Goal: Task Accomplishment & Management: Complete application form

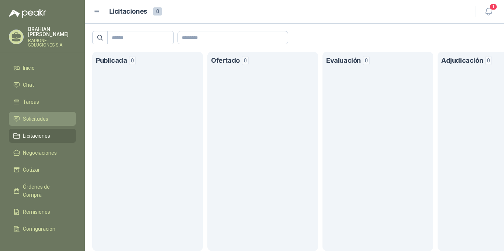
click at [47, 123] on span "Solicitudes" at bounding box center [35, 119] width 25 height 8
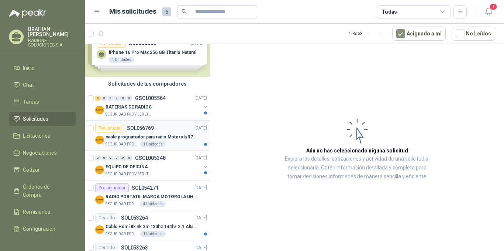
scroll to position [22, 0]
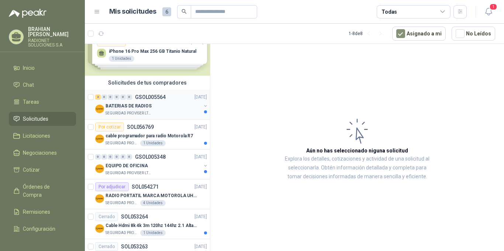
click at [160, 109] on div "BATERIAS DE RADIOS" at bounding box center [154, 106] width 96 height 9
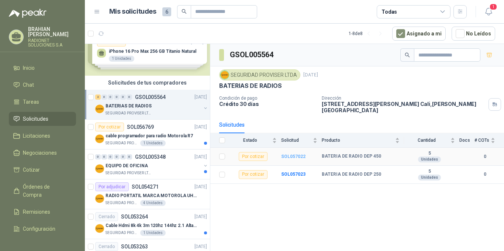
click at [290, 157] on b "SOL057022" at bounding box center [293, 156] width 24 height 5
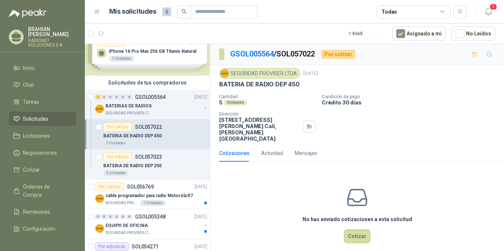
scroll to position [2, 0]
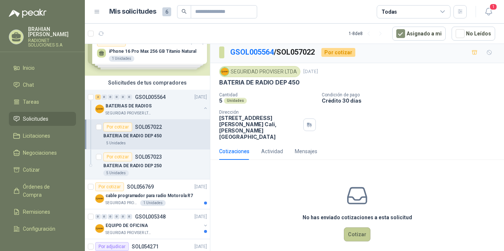
click at [356, 228] on button "Cotizar" at bounding box center [357, 234] width 27 height 14
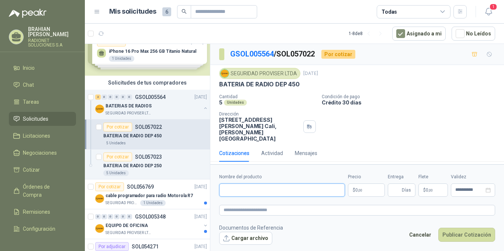
click at [271, 185] on input "Nombre del producto" at bounding box center [282, 189] width 126 height 13
type input "*"
type input "**********"
click at [371, 188] on p "$ 0 ,00" at bounding box center [366, 189] width 37 height 13
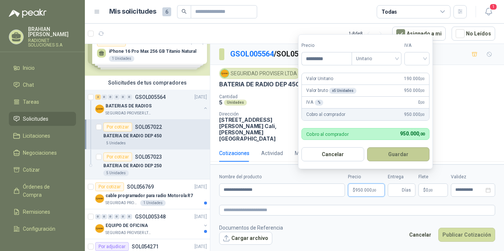
type input "*********"
click at [390, 153] on button "Guardar" at bounding box center [398, 154] width 63 height 14
click at [416, 61] on input "search" at bounding box center [417, 57] width 16 height 11
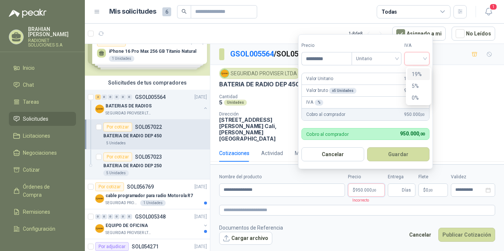
click at [418, 75] on div "19%" at bounding box center [419, 74] width 14 height 8
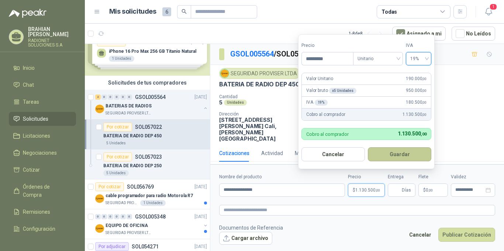
click at [403, 154] on button "Guardar" at bounding box center [399, 154] width 63 height 14
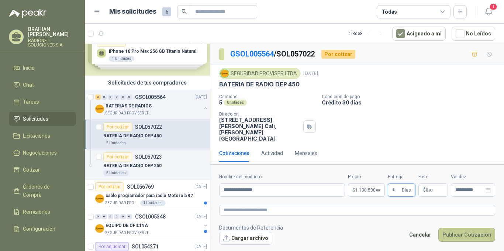
type input "*"
click at [459, 232] on button "Publicar Cotización" at bounding box center [467, 235] width 57 height 14
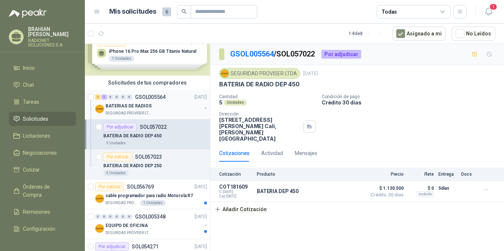
click at [144, 113] on p "SEGURIDAD PROVISER LTDA" at bounding box center [129, 113] width 47 height 6
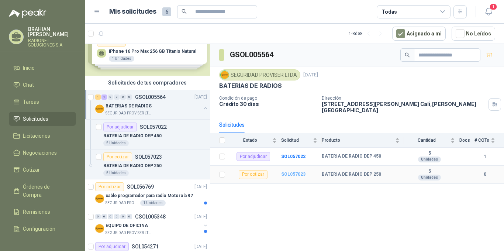
click at [288, 174] on b "SOL057023" at bounding box center [293, 174] width 24 height 5
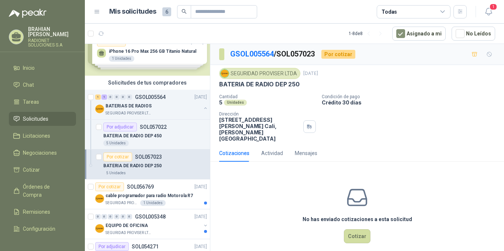
scroll to position [2, 0]
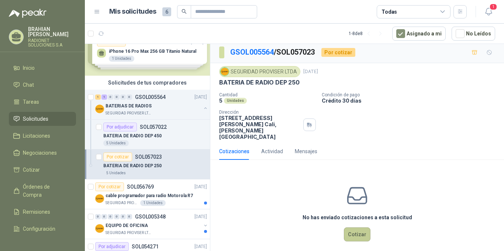
click at [359, 230] on button "Cotizar" at bounding box center [357, 234] width 27 height 14
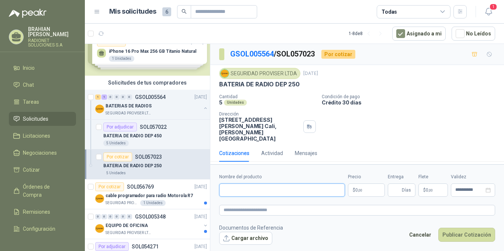
click at [278, 185] on input "Nombre del producto" at bounding box center [282, 189] width 126 height 13
type input "*"
type input "**********"
click at [370, 185] on p "$ 0 ,00" at bounding box center [366, 189] width 37 height 13
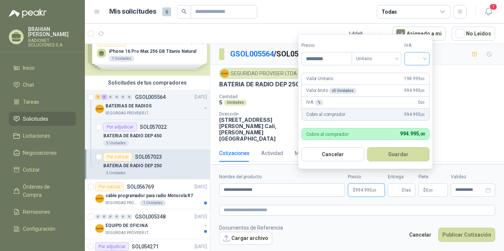
type input "*********"
click at [411, 59] on input "search" at bounding box center [417, 57] width 16 height 11
click at [416, 73] on div "19%" at bounding box center [419, 74] width 14 height 8
click at [394, 157] on button "Guardar" at bounding box center [399, 154] width 63 height 14
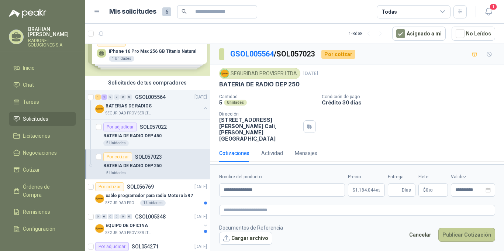
click at [453, 231] on button "Publicar Cotización" at bounding box center [467, 235] width 57 height 14
click at [401, 187] on input "Entrega" at bounding box center [396, 190] width 8 height 13
type input "*"
click at [455, 231] on button "Publicar Cotización" at bounding box center [467, 235] width 57 height 14
